Goal: Transaction & Acquisition: Purchase product/service

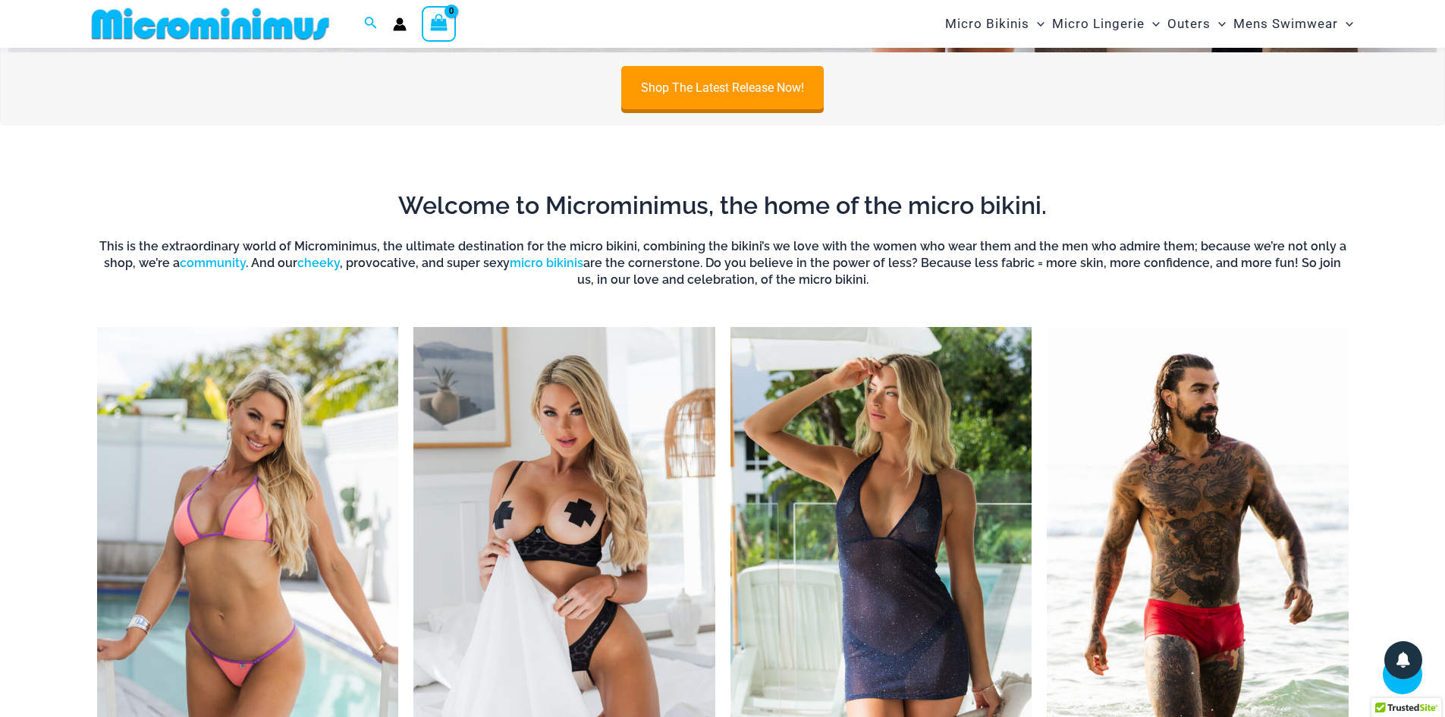
scroll to position [745, 0]
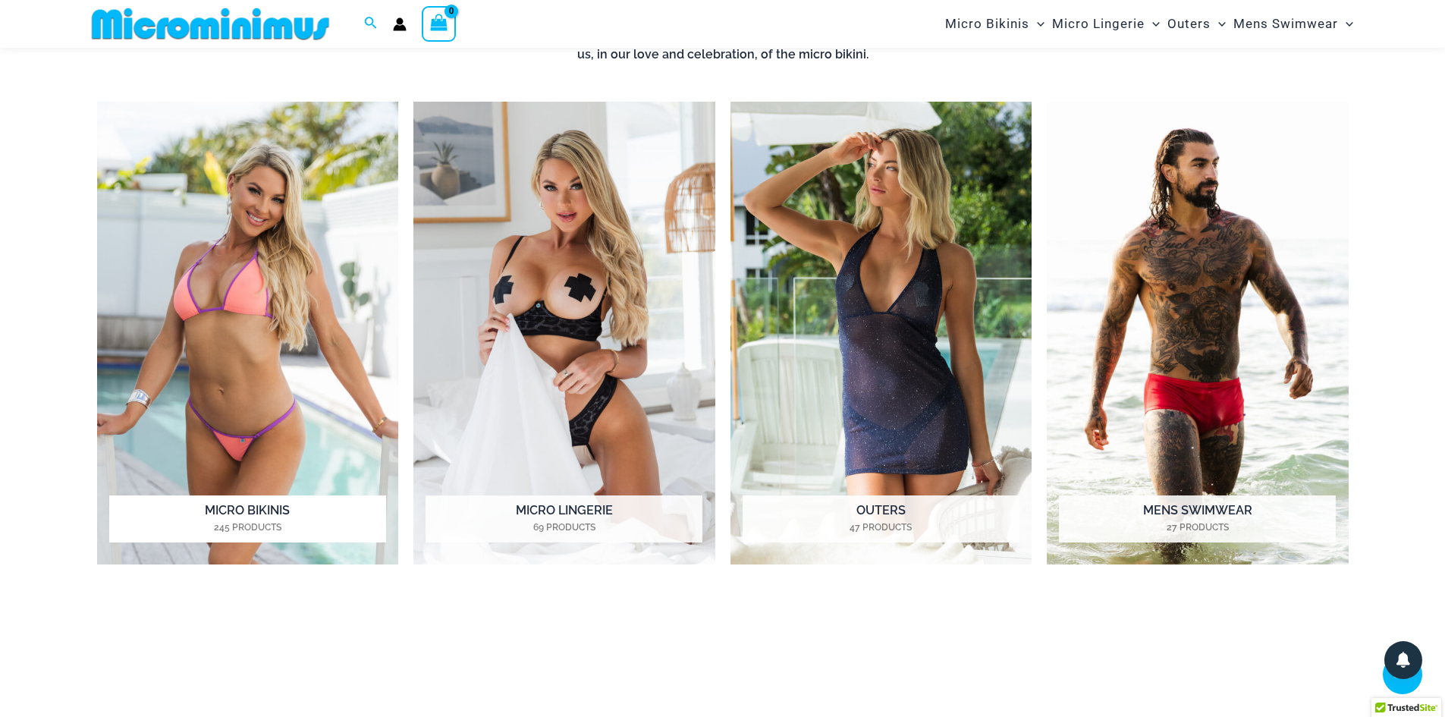
click at [249, 288] on img "Visit product category Micro Bikinis" at bounding box center [248, 334] width 302 height 464
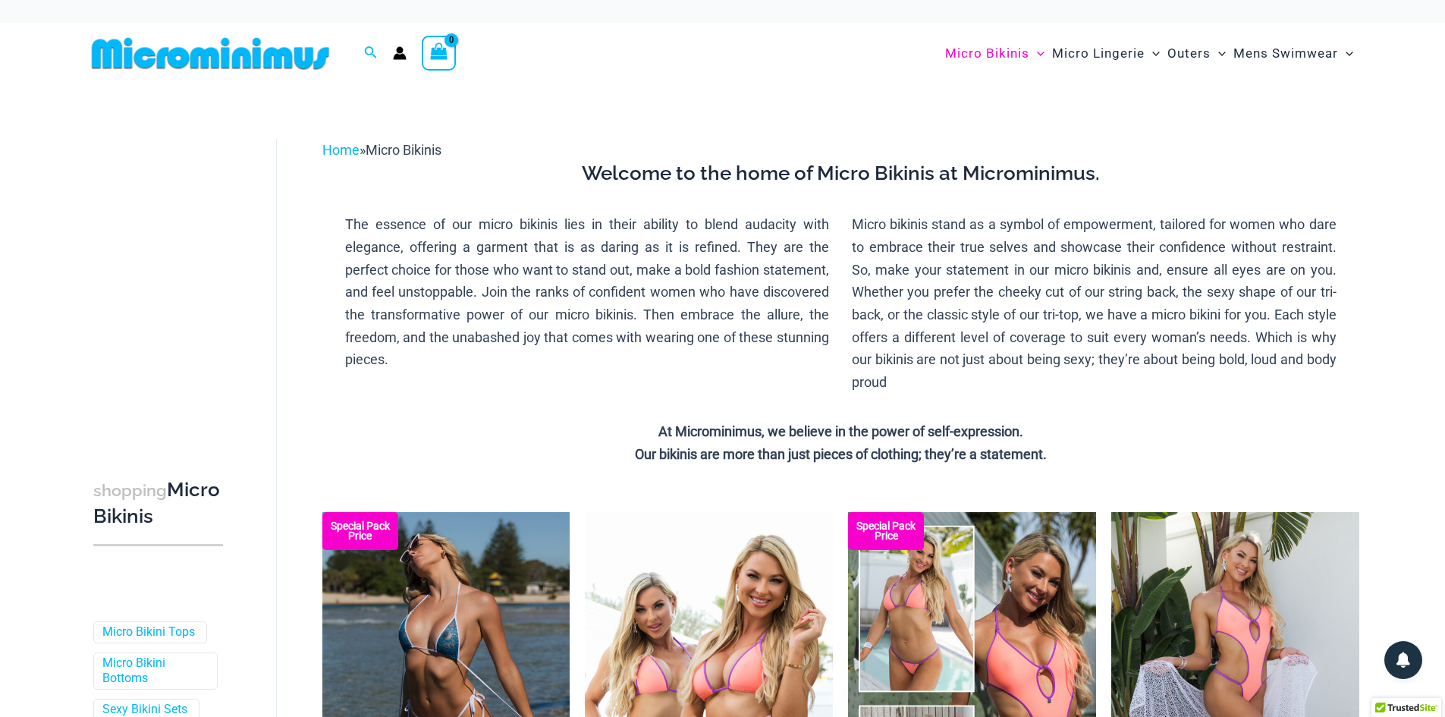
click at [248, 52] on img at bounding box center [211, 53] width 250 height 34
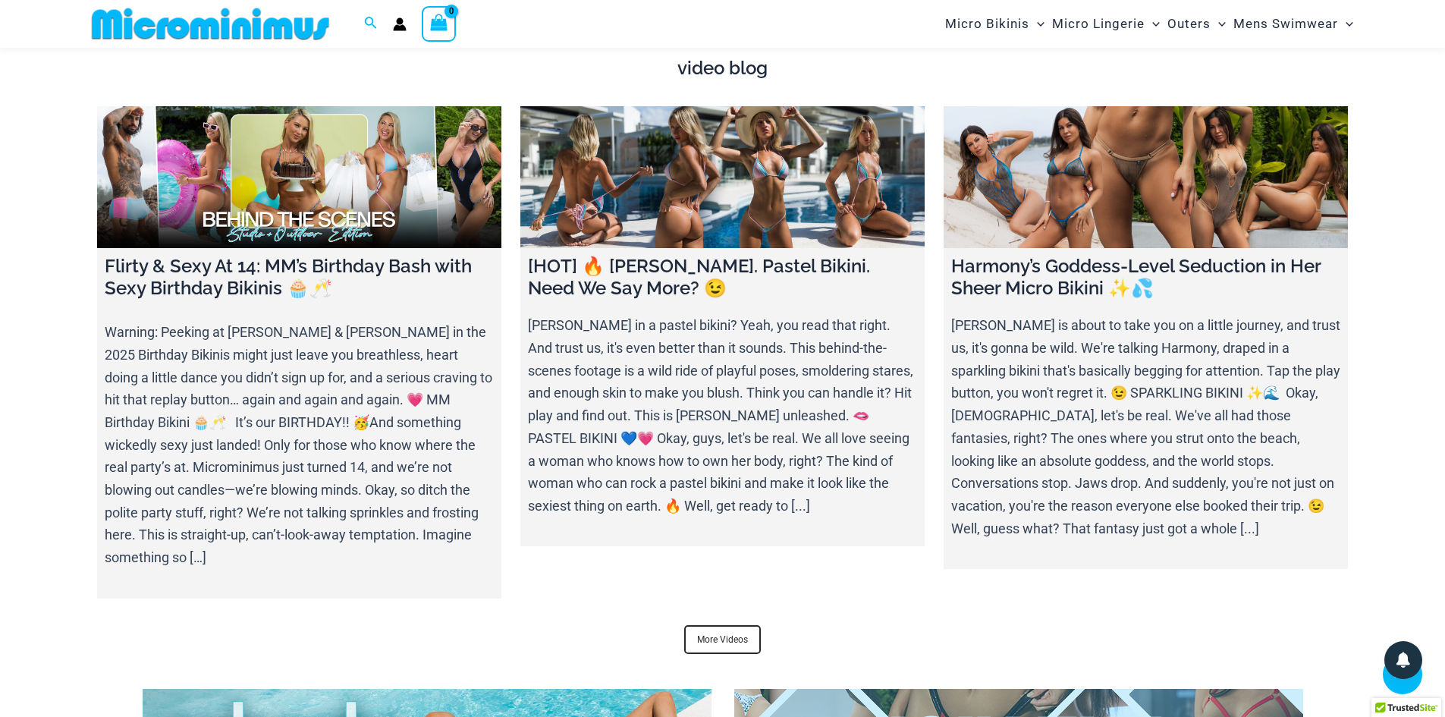
scroll to position [5297, 0]
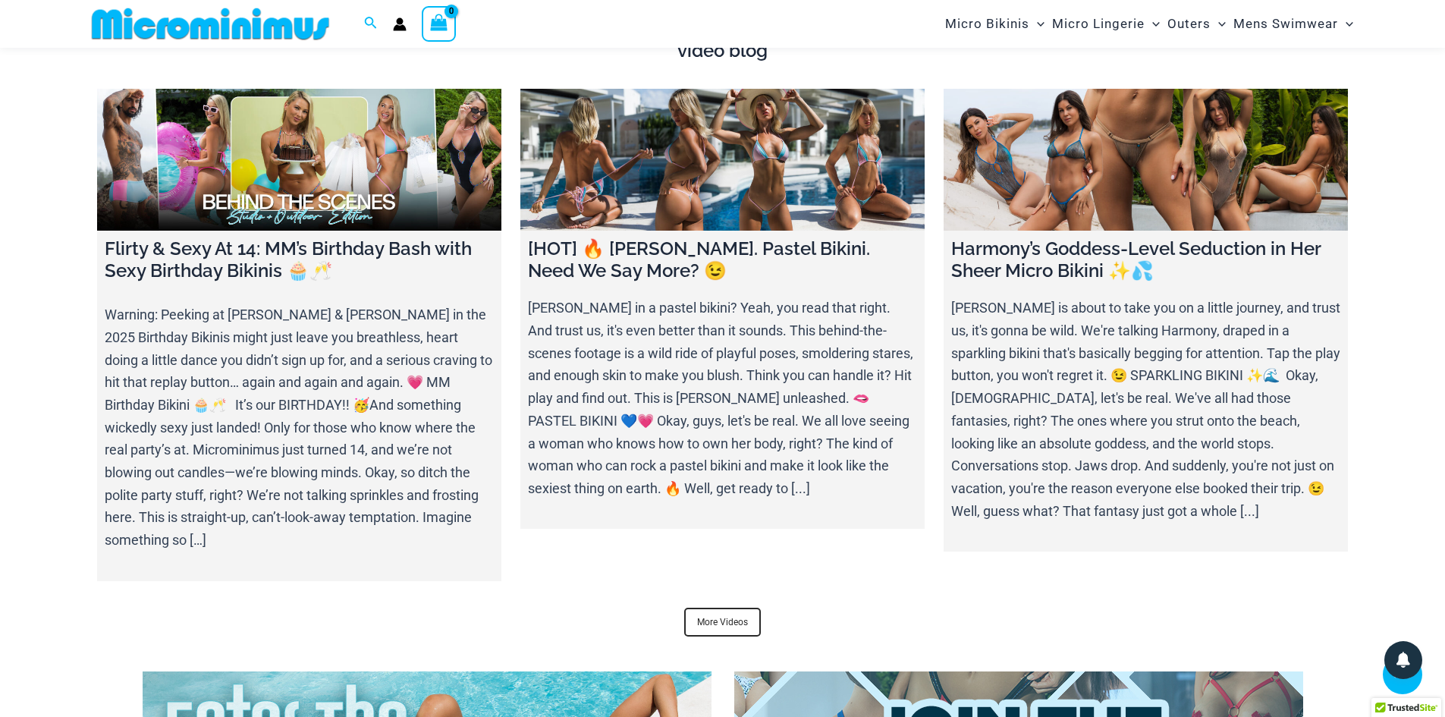
drag, startPoint x: 0, startPoint y: 0, endPoint x: 1456, endPoint y: 516, distance: 1544.6
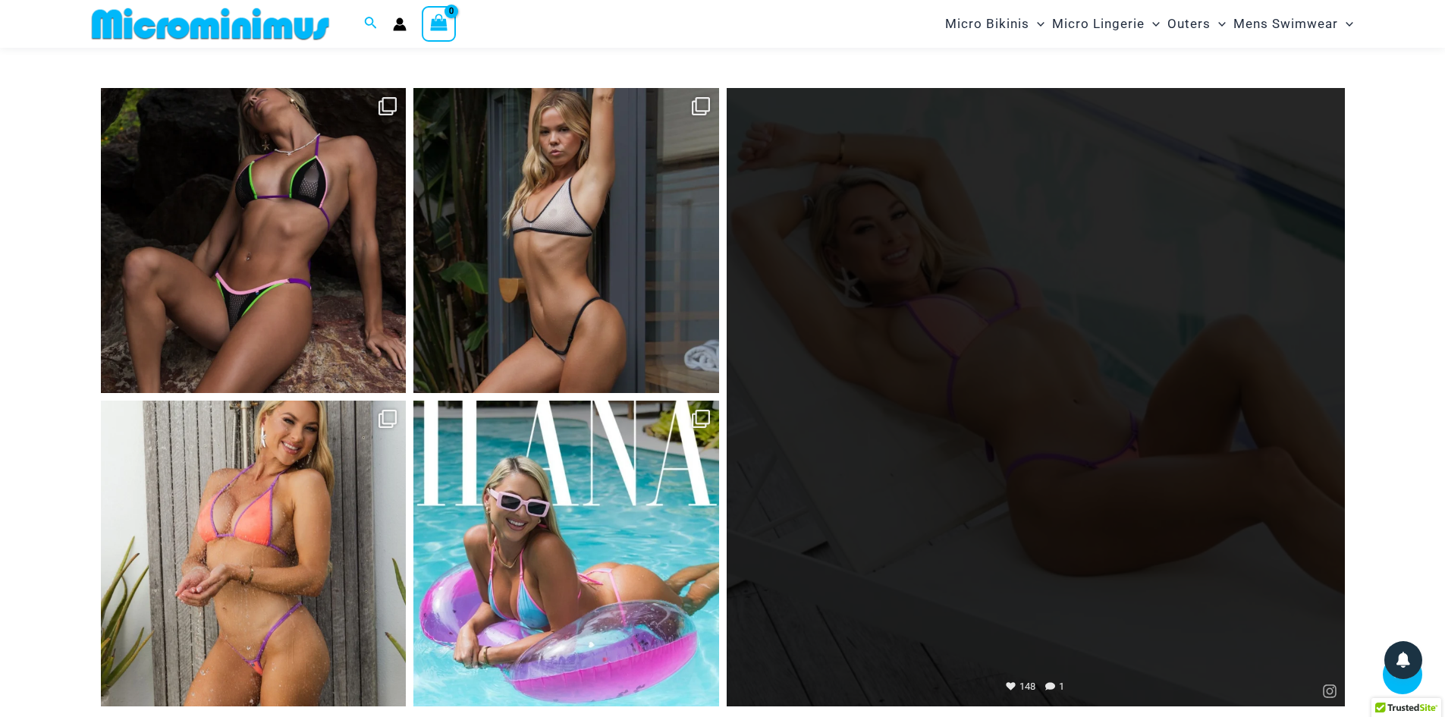
scroll to position [6511, 0]
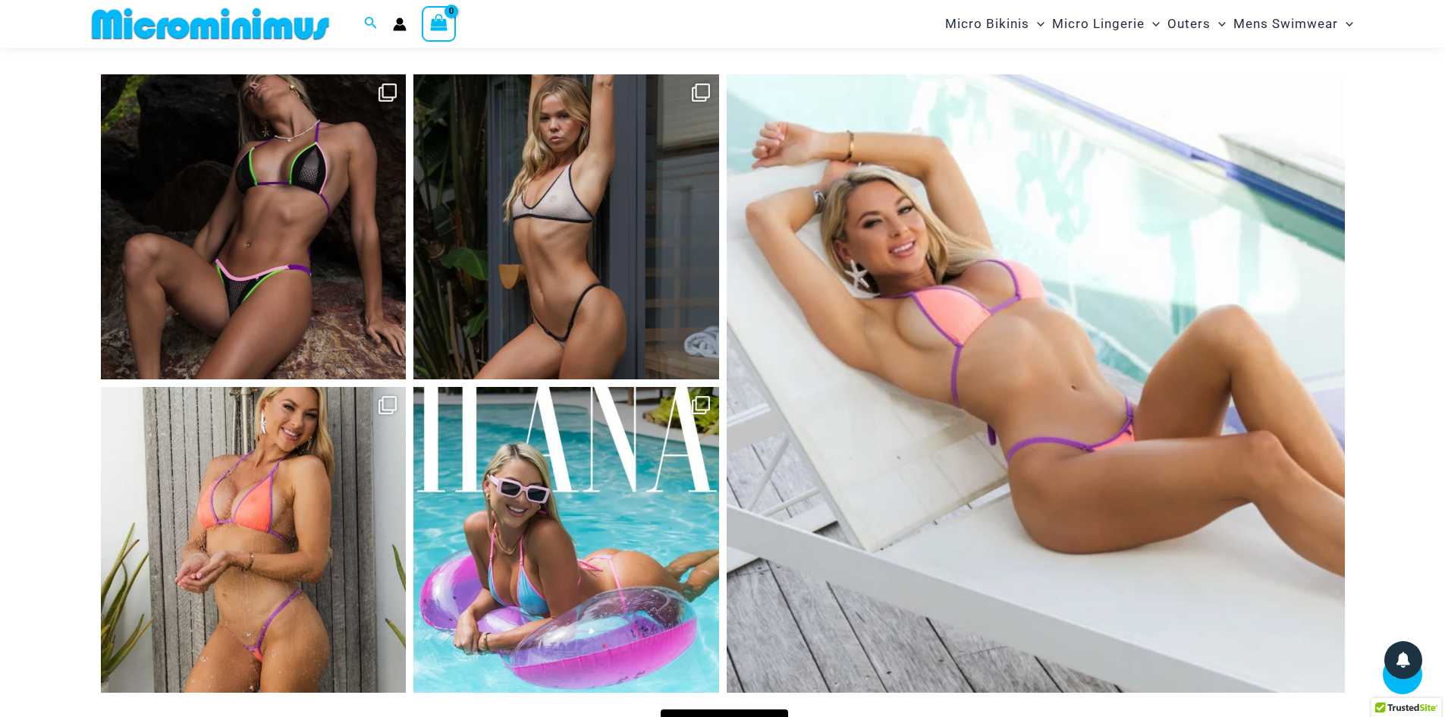
click at [549, 545] on link "Open" at bounding box center [566, 540] width 306 height 306
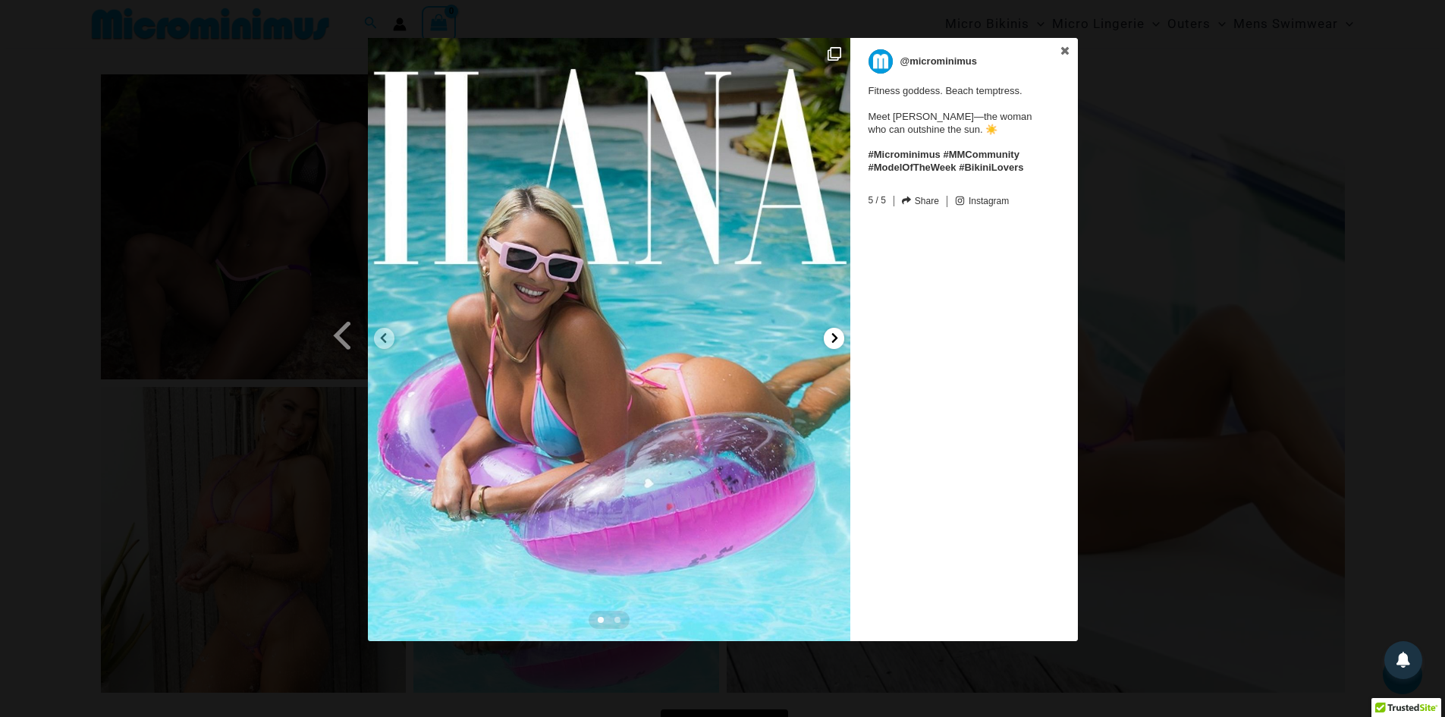
click at [830, 340] on icon at bounding box center [834, 337] width 11 height 11
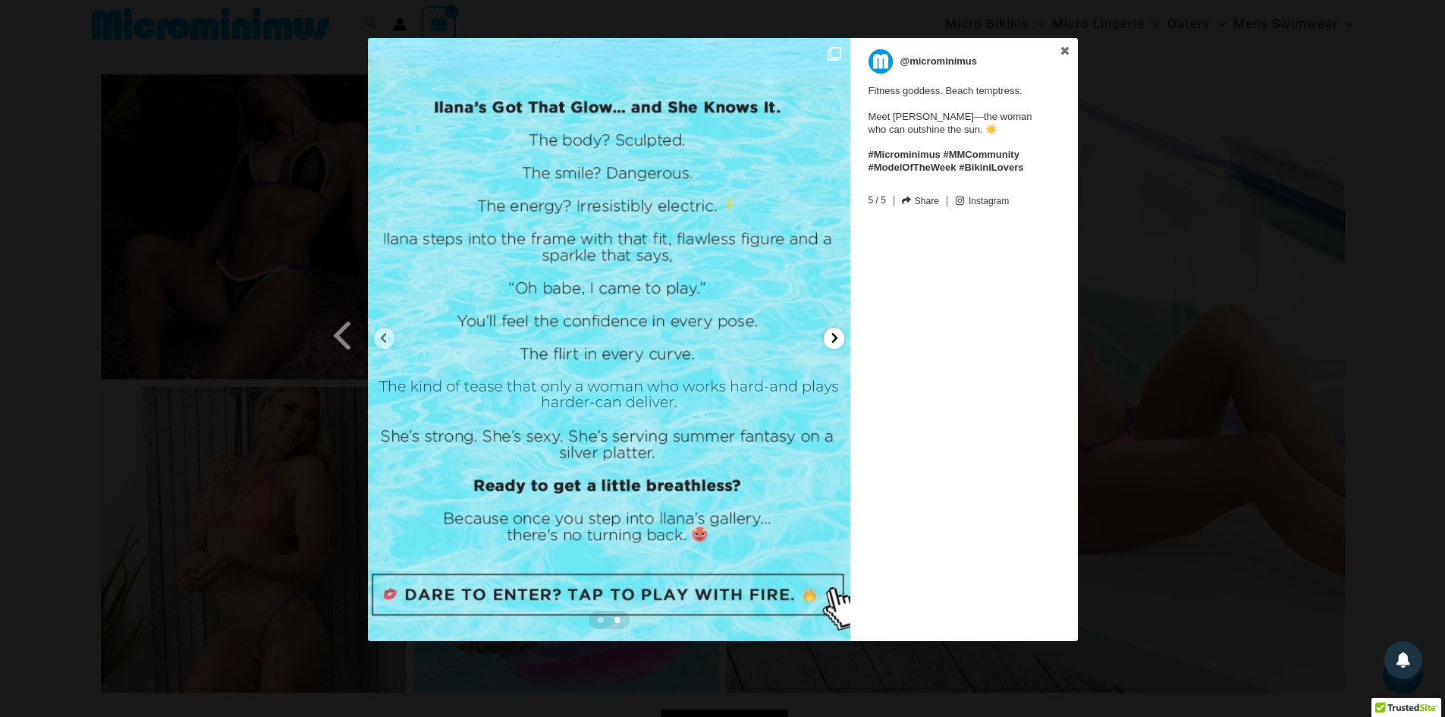
click at [835, 338] on icon at bounding box center [834, 338] width 6 height 10
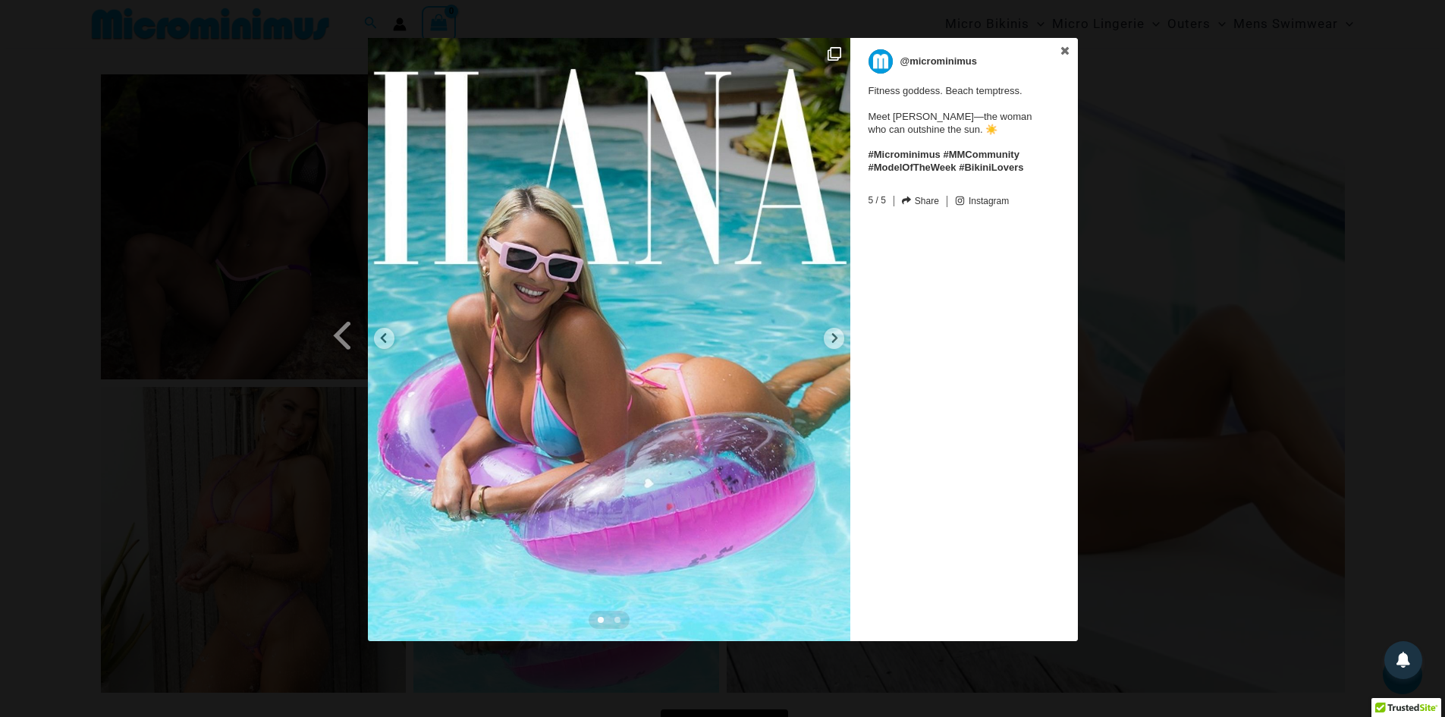
click at [1195, 285] on div "Previous Slide Next Slide @microminimus Fitness goddess. Beach temptress. Meet …" at bounding box center [722, 341] width 1445 height 607
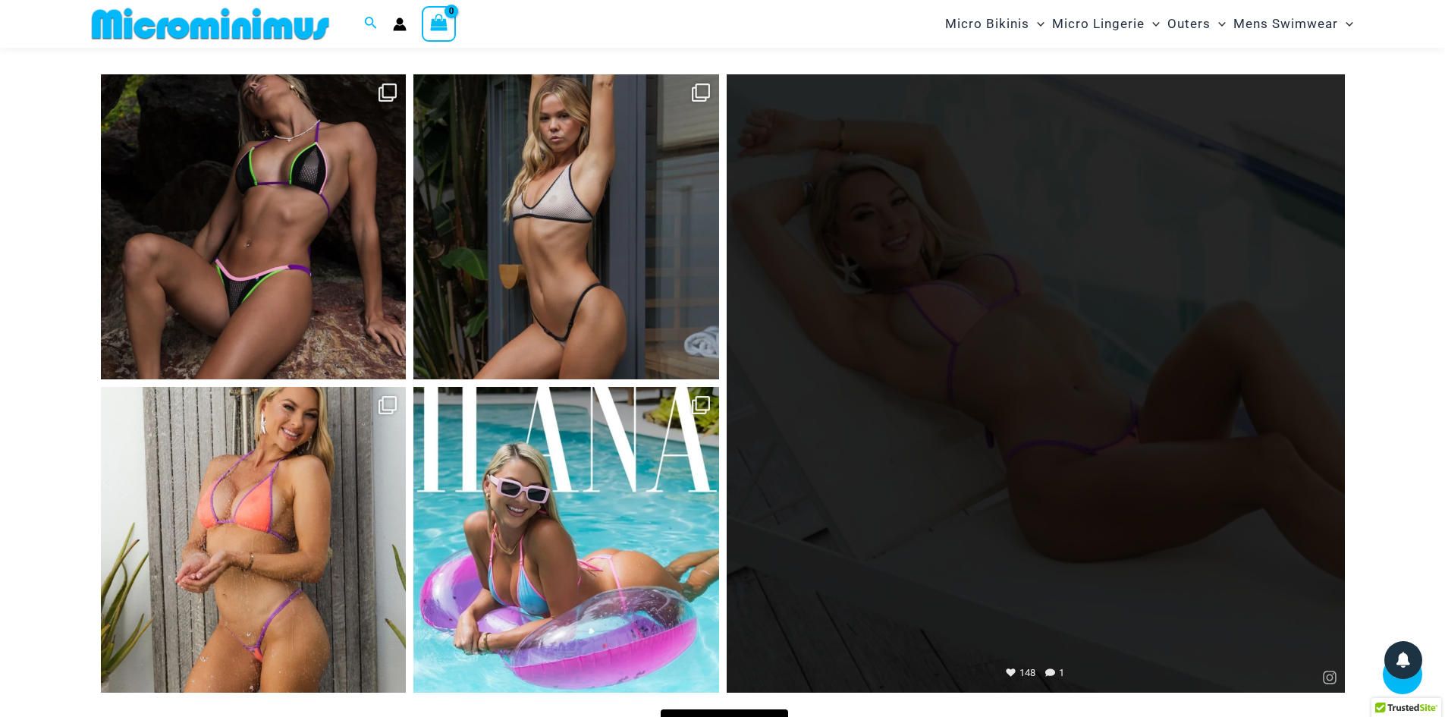
click at [1004, 288] on link "Open" at bounding box center [1036, 383] width 618 height 618
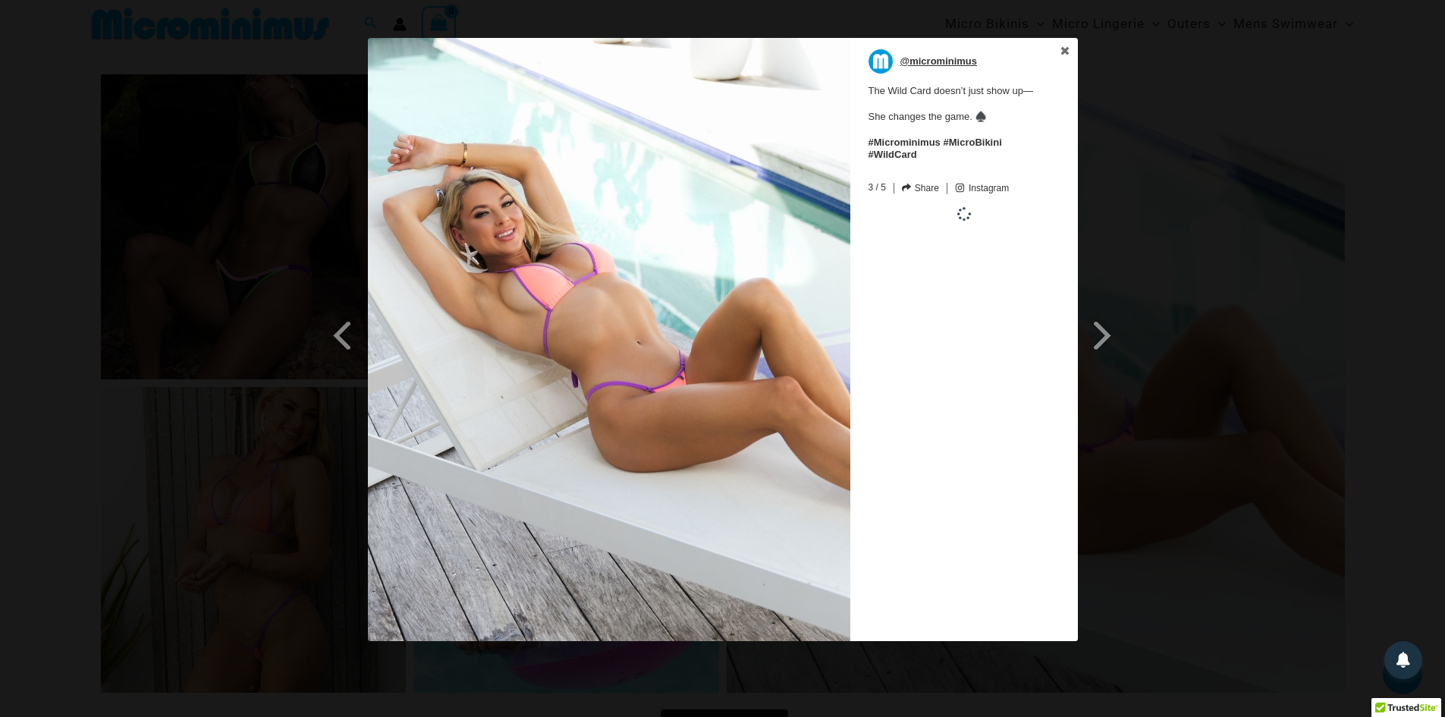
click at [941, 65] on p "@microminimus" at bounding box center [939, 61] width 77 height 24
click at [1265, 162] on div "Previous Slide Next Slide @microminimus The Wild Card doesn’t just show up— She…" at bounding box center [722, 341] width 1445 height 607
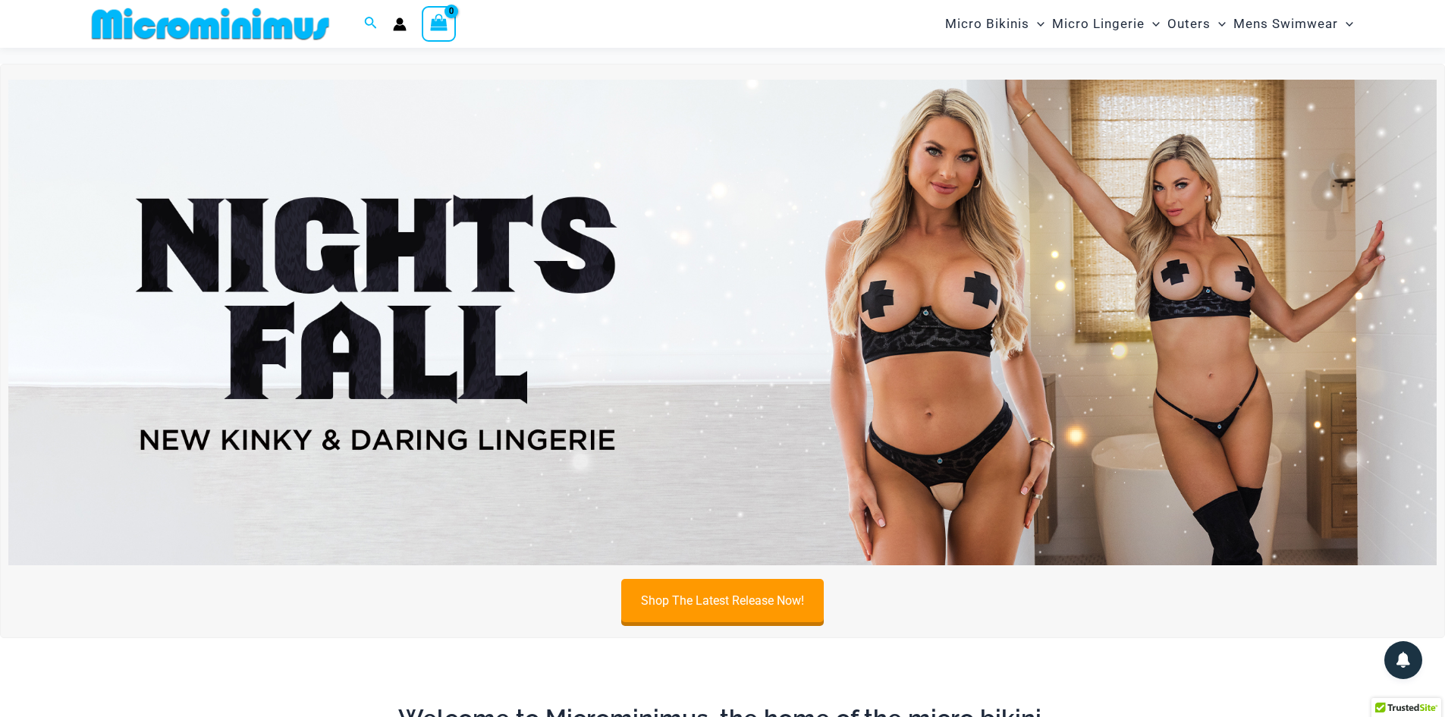
scroll to position [0, 0]
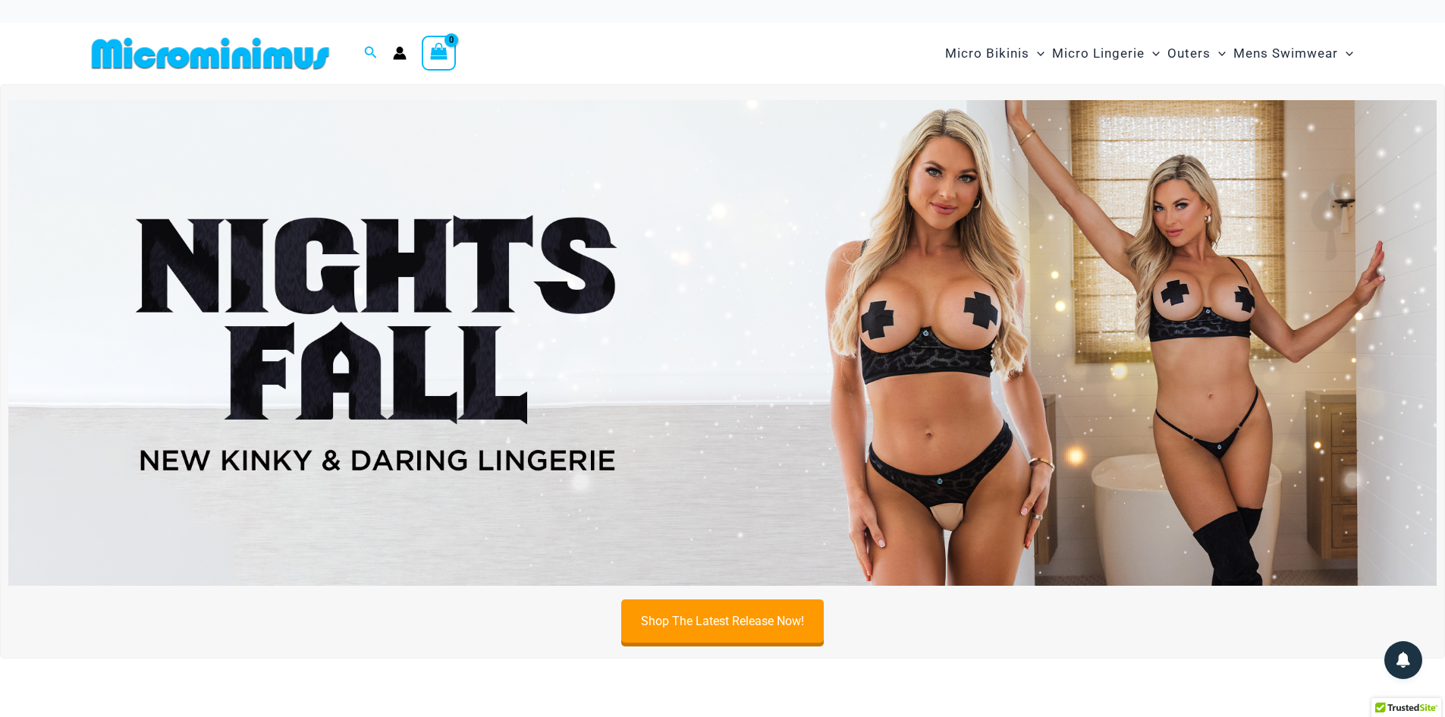
click at [753, 315] on img at bounding box center [722, 343] width 1429 height 486
